Goal: Information Seeking & Learning: Find specific fact

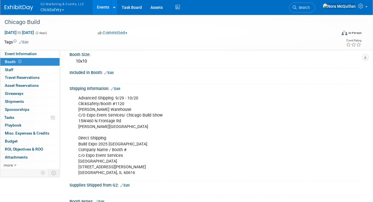
click at [58, 10] on button "G2 Marketing & Events, LLC ClickSafety" at bounding box center [66, 7] width 52 height 15
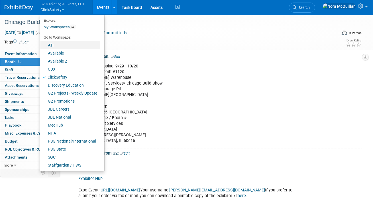
scroll to position [95, 0]
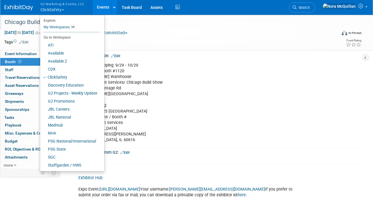
click at [121, 19] on div "Chicago Build" at bounding box center [167, 22] width 329 height 10
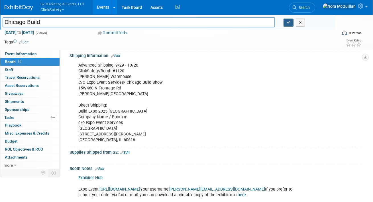
click at [288, 25] on button "button" at bounding box center [289, 23] width 10 height 8
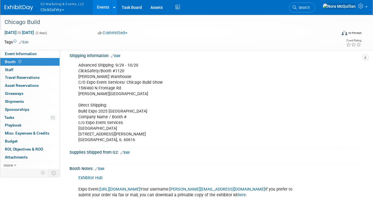
click at [54, 10] on button "G2 Marketing & Events, LLC ClickSafety" at bounding box center [66, 7] width 52 height 15
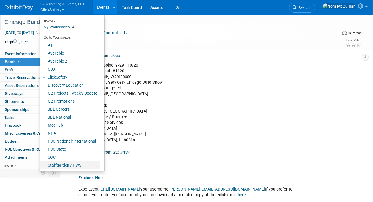
click at [60, 164] on link "Staffgarden / HWS" at bounding box center [70, 165] width 60 height 8
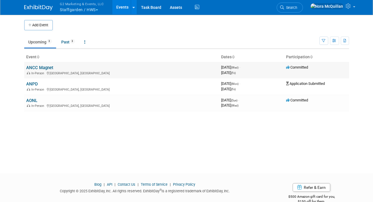
click at [40, 68] on link "ANCC Magnet" at bounding box center [40, 67] width 27 height 5
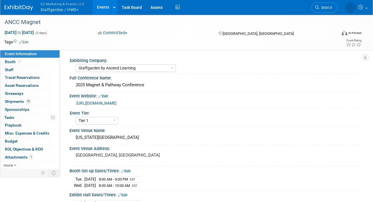
select select "Staffgarden by Ascend Learning"
select select "Tier 1"
select select "No"
click at [24, 62] on link "Booth" at bounding box center [29, 62] width 59 height 8
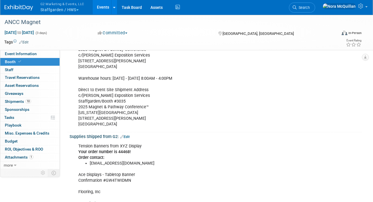
scroll to position [166, 0]
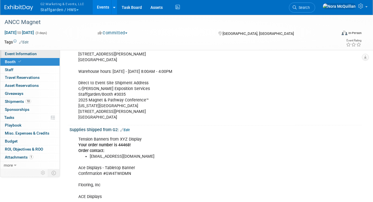
click at [27, 52] on span "Event Information" at bounding box center [21, 53] width 32 height 5
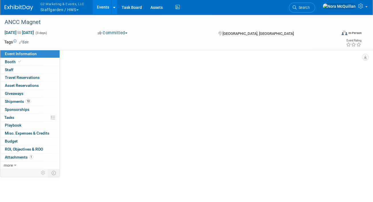
scroll to position [0, 0]
select select "Staffgarden by Ascend Learning"
select select "Tier 1"
select select "No"
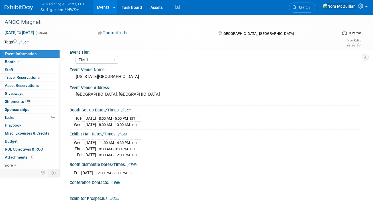
scroll to position [60, 0]
click at [65, 8] on button "G2 Marketing & Events, LLC Staffgarden / HWS" at bounding box center [66, 7] width 52 height 15
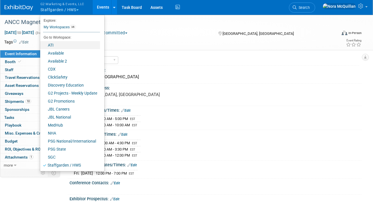
click at [54, 45] on link "ATI" at bounding box center [70, 45] width 60 height 8
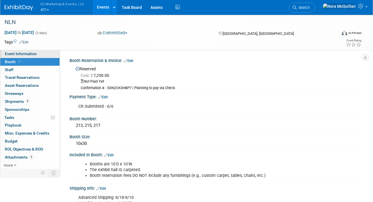
click at [40, 54] on link "Event Information" at bounding box center [29, 54] width 59 height 8
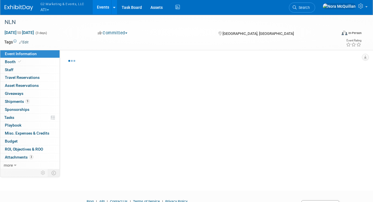
select select "ATI Nursing"
select select "Tier 1"
select select "Show Rented App/Device"
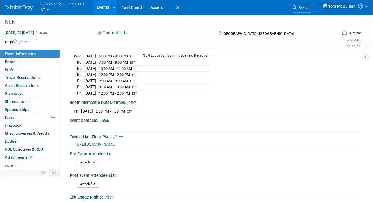
scroll to position [140, 0]
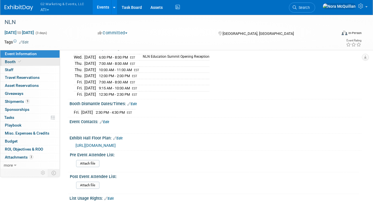
click at [28, 60] on link "Booth" at bounding box center [29, 62] width 59 height 8
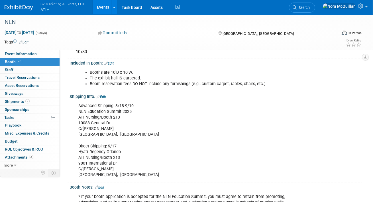
scroll to position [91, 0]
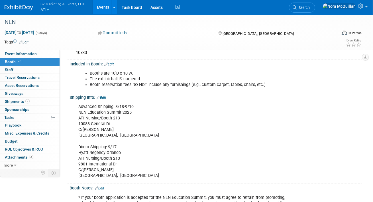
click at [46, 9] on button "G2 Marketing & Events, LLC ATI" at bounding box center [66, 7] width 52 height 15
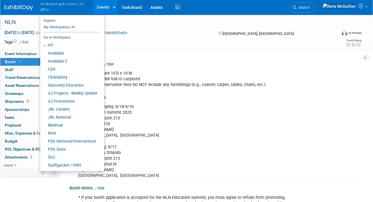
click at [132, 23] on div "NLN" at bounding box center [167, 22] width 329 height 10
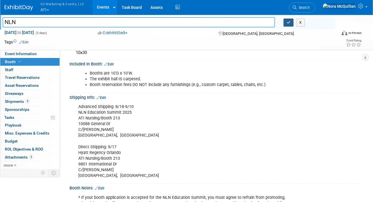
click at [290, 25] on button "button" at bounding box center [289, 23] width 10 height 8
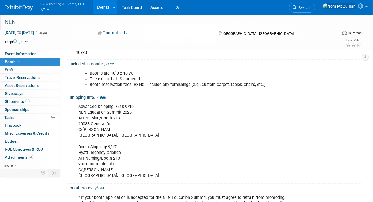
click at [45, 9] on button "G2 Marketing & Events, LLC ATI" at bounding box center [66, 7] width 52 height 15
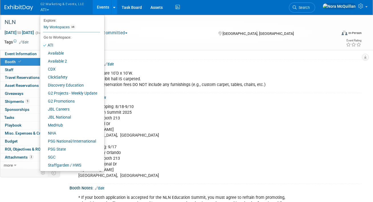
click at [54, 169] on li at bounding box center [70, 170] width 60 height 2
click at [54, 162] on link "Staffgarden / HWS" at bounding box center [70, 165] width 60 height 8
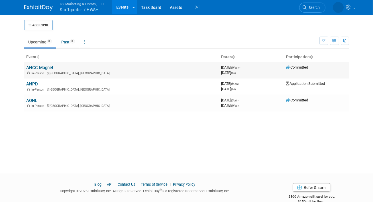
click at [38, 68] on link "ANCC Magnet" at bounding box center [40, 67] width 27 height 5
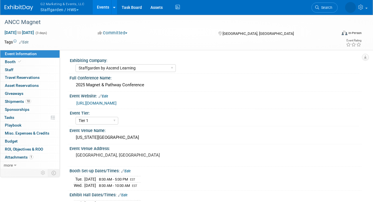
select select "Staffgarden by Ascend Learning"
select select "Tier 1"
select select "No"
click at [31, 61] on link "Booth" at bounding box center [29, 62] width 59 height 8
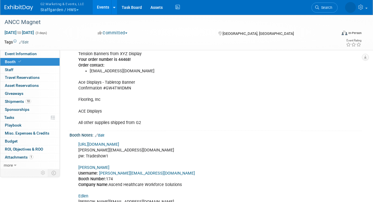
scroll to position [292, 0]
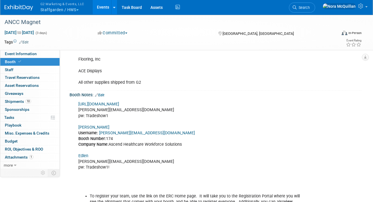
click at [87, 127] on link "[PERSON_NAME]" at bounding box center [93, 127] width 31 height 5
click at [55, 11] on button "G2 Marketing & Events, LLC Staffgarden / HWS" at bounding box center [66, 7] width 52 height 15
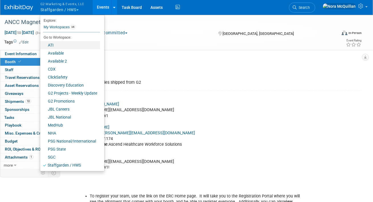
click at [55, 44] on link "ATI" at bounding box center [70, 45] width 60 height 8
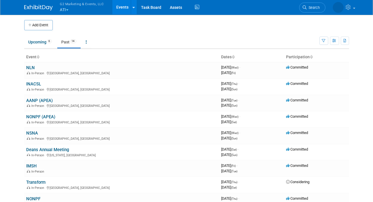
click at [68, 8] on button "G2 Marketing & Events, LLC ATI" at bounding box center [86, 7] width 52 height 15
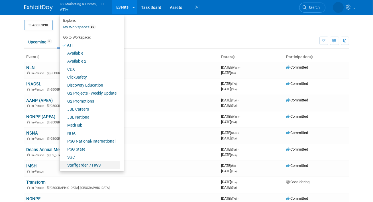
click at [87, 164] on link "Staffgarden / HWS" at bounding box center [90, 165] width 60 height 8
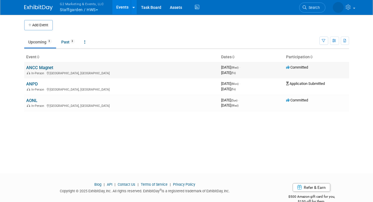
click at [49, 68] on link "ANCC Magnet" at bounding box center [40, 67] width 27 height 5
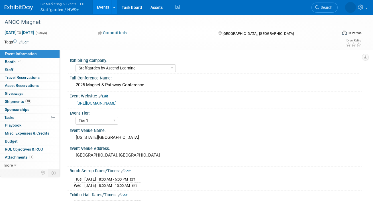
select select "Staffgarden by Ascend Learning"
select select "Tier 1"
select select "No"
click at [43, 62] on link "Booth" at bounding box center [29, 62] width 59 height 8
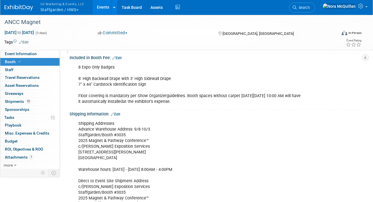
scroll to position [131, 0]
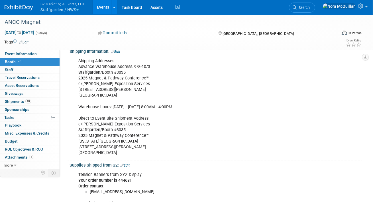
click at [97, 146] on div "Shipping Addresses Advance Warehouse Address: 9/8-10/3 Staffgarden/Booth #3035 …" at bounding box center [189, 106] width 230 height 103
copy div "[STREET_ADDRESS][PERSON_NAME]"
drag, startPoint x: 113, startPoint y: 151, endPoint x: 100, endPoint y: 152, distance: 12.6
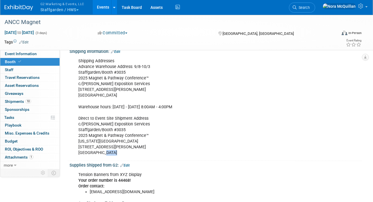
click at [100, 152] on div "Shipping Addresses Advance Warehouse Address: 9/8-10/3 Staffgarden/Booth #3035 …" at bounding box center [189, 106] width 230 height 103
copy div "30313"
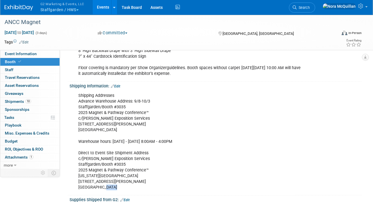
scroll to position [96, 0]
click at [37, 54] on link "Event Information" at bounding box center [29, 54] width 59 height 8
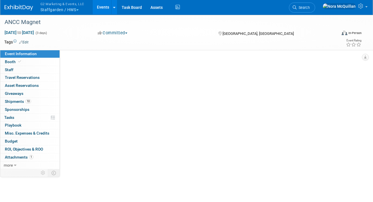
scroll to position [0, 0]
select select "Staffgarden by Ascend Learning"
select select "Tier 1"
select select "No"
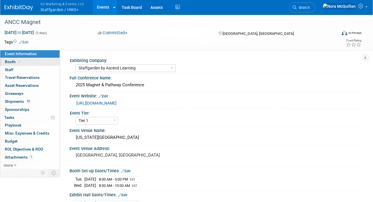
click at [35, 60] on link "Booth" at bounding box center [29, 62] width 59 height 8
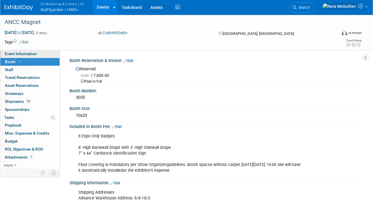
click at [20, 56] on span "Event Information" at bounding box center [21, 53] width 32 height 5
select select "Staffgarden by Ascend Learning"
select select "Tier 1"
select select "No"
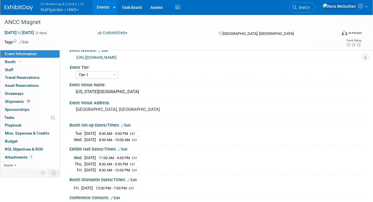
scroll to position [45, 0]
